Goal: Check status: Check status

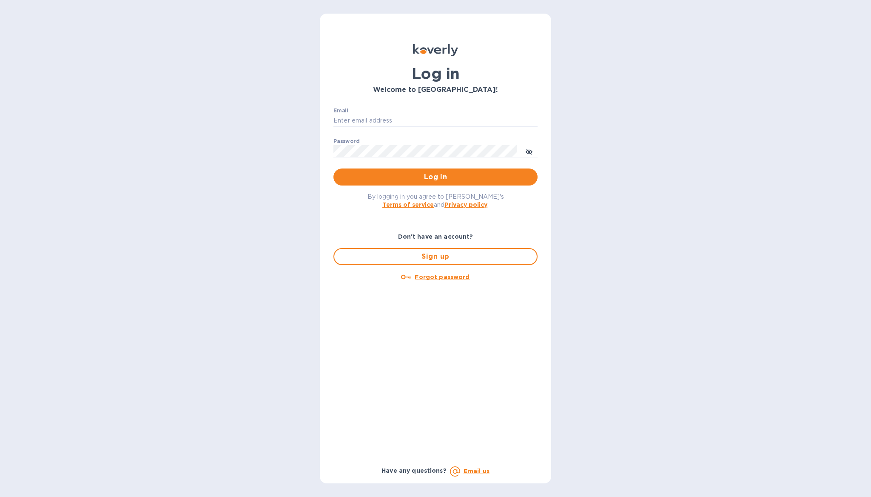
type input "[EMAIL_ADDRESS][DOMAIN_NAME]"
click at [788, 105] on div "Log in Welcome to [GEOGRAPHIC_DATA]! Email [EMAIL_ADDRESS][DOMAIN_NAME] ​ Passw…" at bounding box center [435, 248] width 871 height 497
click at [738, 118] on div "Log in Welcome to [GEOGRAPHIC_DATA]! Email [EMAIL_ADDRESS][DOMAIN_NAME] ​ Passw…" at bounding box center [435, 248] width 871 height 497
click at [444, 177] on span "Log in" at bounding box center [435, 177] width 191 height 10
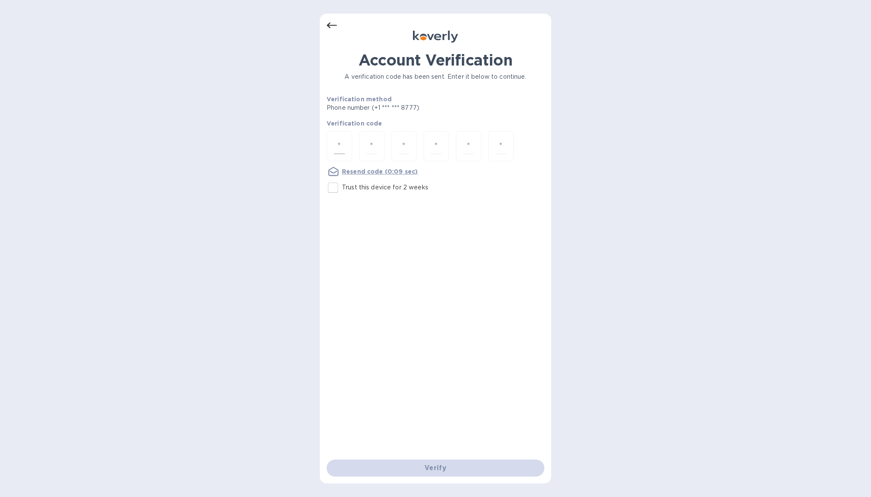
click at [342, 143] on input "number" at bounding box center [339, 146] width 11 height 16
type input "7"
type input "6"
type input "7"
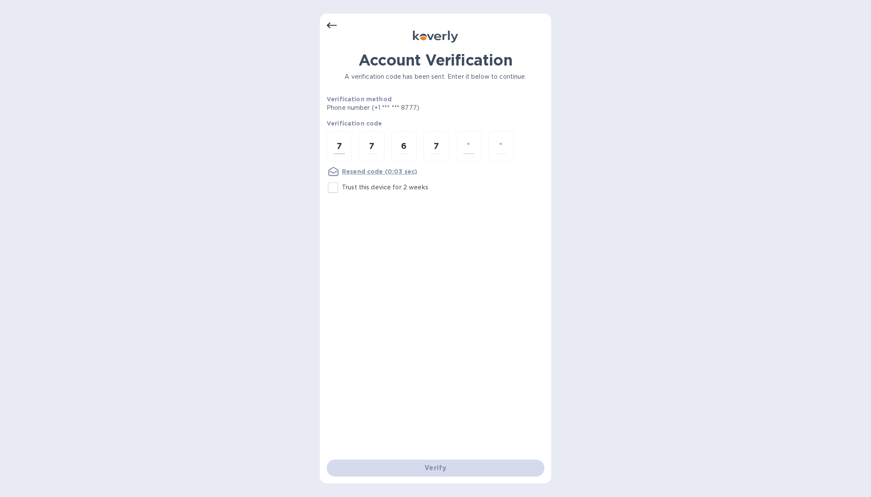
type input "9"
type input "3"
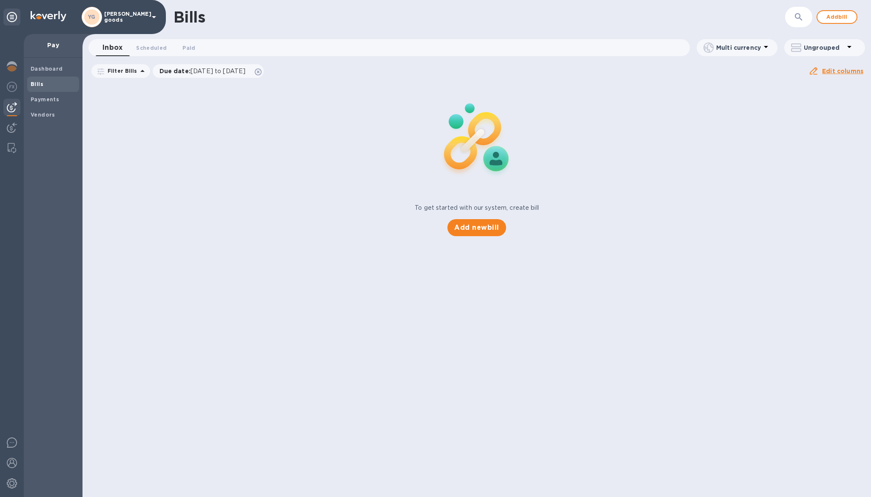
click at [680, 291] on div "Bills ​ Add bill Inbox 0 Scheduled 0 Paid 0 Multi currency Ungrouped Filter Bil…" at bounding box center [477, 248] width 789 height 497
click at [224, 164] on div "To get started with our system, create bill Add new bill" at bounding box center [477, 159] width 796 height 160
click at [191, 214] on div "To get started with our system, create bill Add new bill" at bounding box center [477, 159] width 796 height 160
click at [12, 448] on div at bounding box center [11, 444] width 17 height 20
click at [646, 220] on div "To get started with our system, create bill Add new bill" at bounding box center [477, 159] width 796 height 160
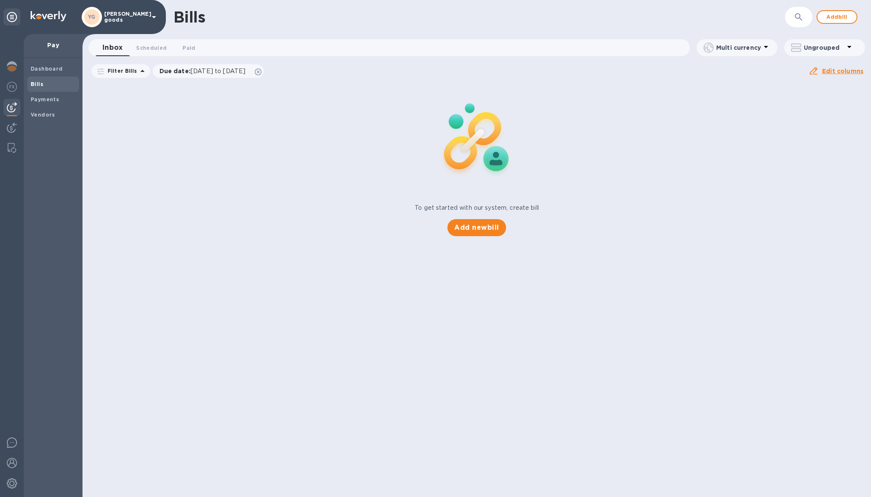
click at [582, 307] on div "Bills ​ Add bill Inbox 0 Scheduled 0 Paid 0 Multi currency Ungrouped Filter Bil…" at bounding box center [477, 248] width 789 height 497
click at [52, 100] on b "Payments" at bounding box center [45, 99] width 29 height 6
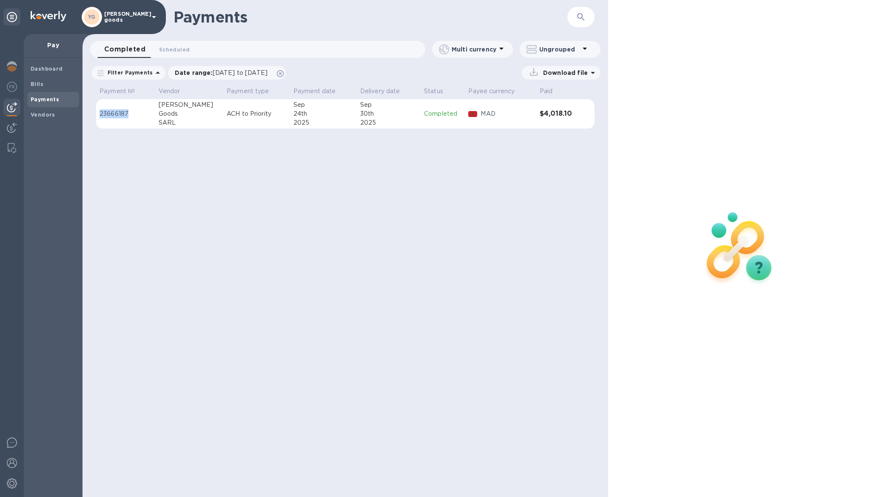
drag, startPoint x: 134, startPoint y: 114, endPoint x: 95, endPoint y: 114, distance: 38.3
click at [95, 114] on div "Payment № Vendor Payment type Payment date Delivery date Status Payee currency …" at bounding box center [346, 110] width 526 height 52
copy table "Payment № Vendor Payment type Payment date Delivery date Status Payee currency …"
drag, startPoint x: 533, startPoint y: 114, endPoint x: 569, endPoint y: 114, distance: 35.7
click at [569, 114] on td "$4,018.10" at bounding box center [557, 114] width 43 height 30
